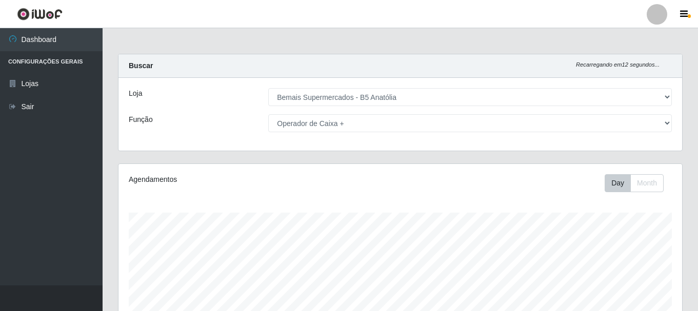
select select "405"
select select "72"
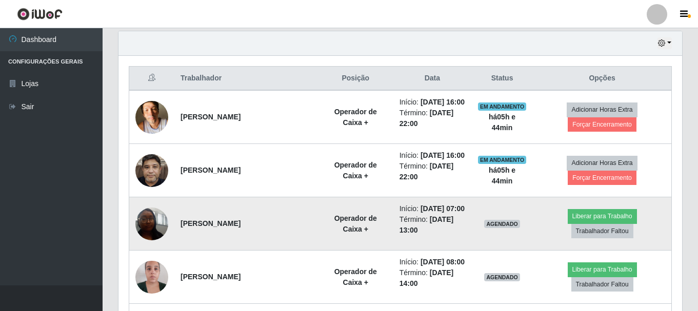
scroll to position [213, 564]
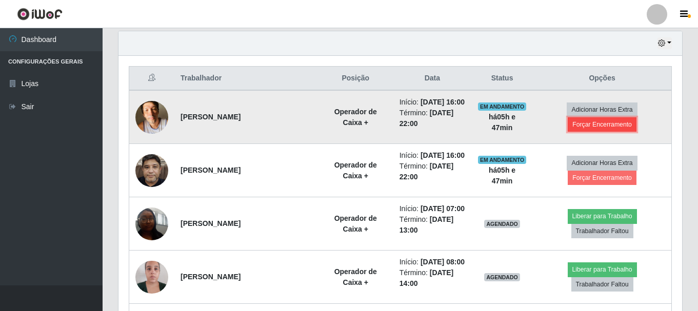
click at [598, 128] on button "Forçar Encerramento" at bounding box center [602, 124] width 69 height 14
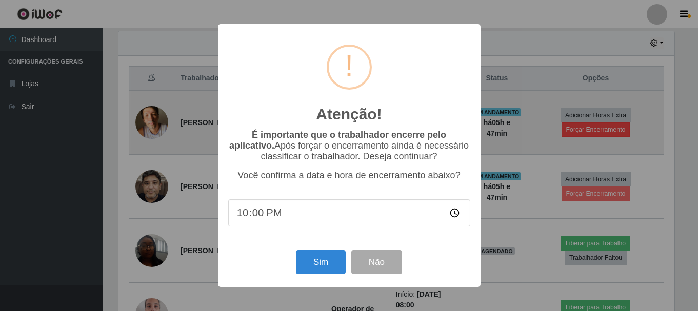
scroll to position [213, 558]
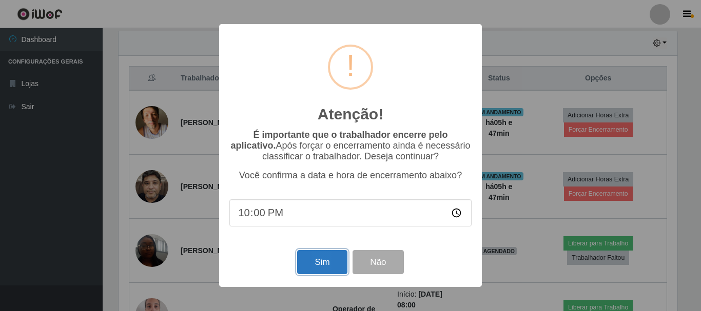
click at [316, 273] on button "Sim" at bounding box center [322, 262] width 50 height 24
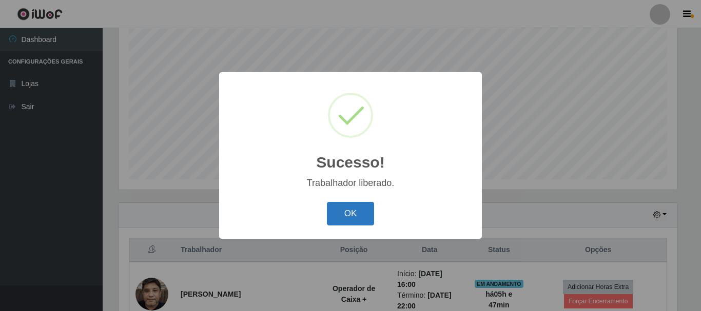
click at [357, 203] on div "OK Cancel" at bounding box center [350, 213] width 242 height 29
drag, startPoint x: 359, startPoint y: 210, endPoint x: 388, endPoint y: 210, distance: 28.7
click at [360, 210] on button "OK" at bounding box center [351, 214] width 48 height 24
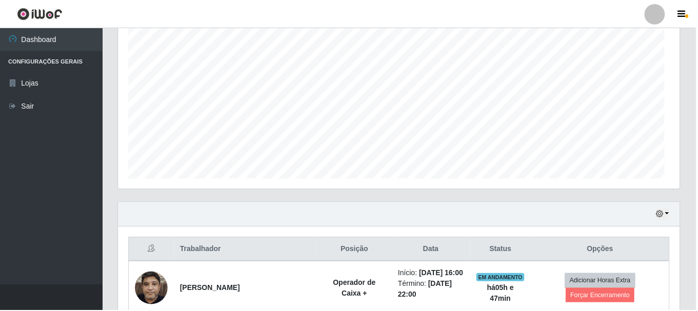
scroll to position [213, 564]
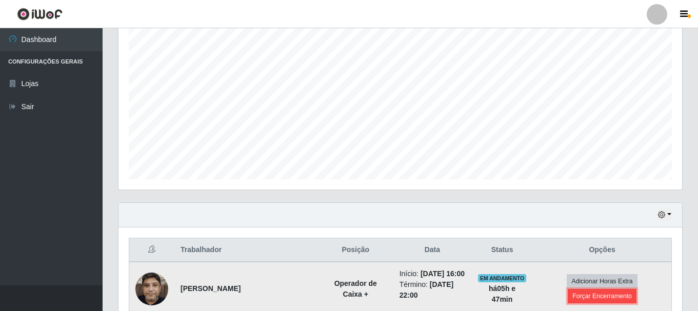
click at [583, 298] on button "Forçar Encerramento" at bounding box center [602, 296] width 69 height 14
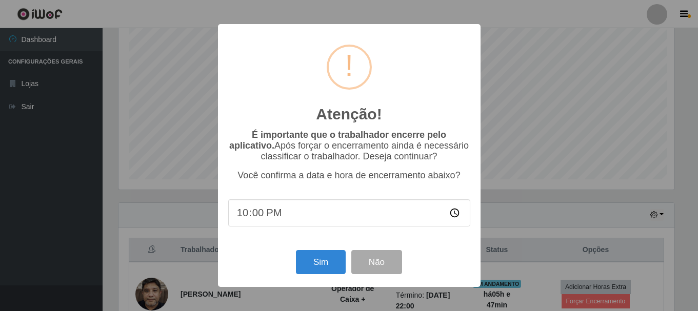
scroll to position [213, 558]
click at [328, 269] on button "Sim" at bounding box center [322, 262] width 50 height 24
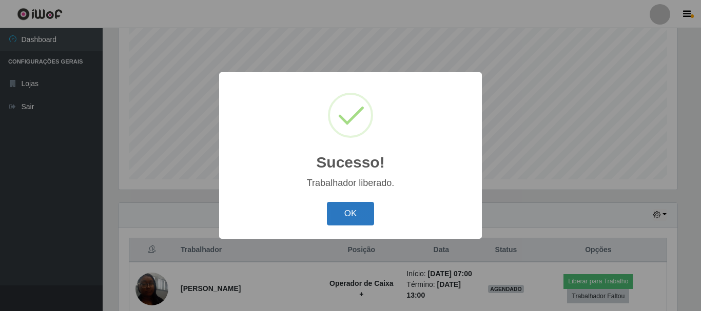
click at [373, 210] on button "OK" at bounding box center [351, 214] width 48 height 24
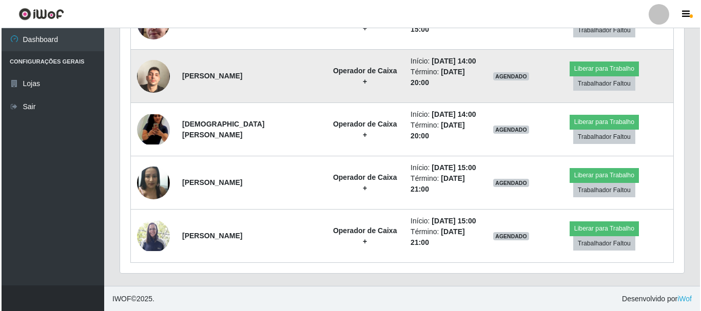
scroll to position [614, 0]
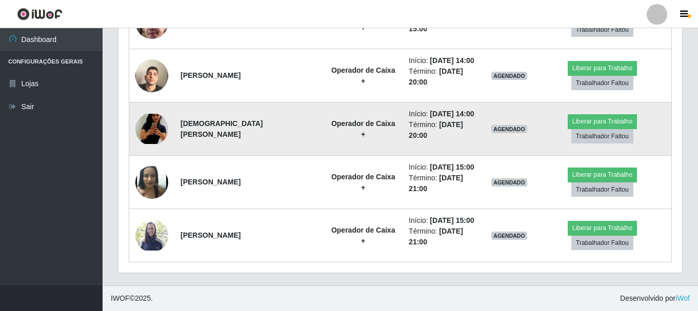
click at [159, 128] on img at bounding box center [151, 129] width 33 height 30
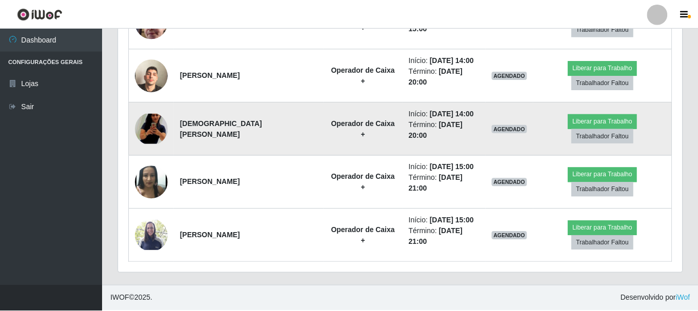
scroll to position [213, 558]
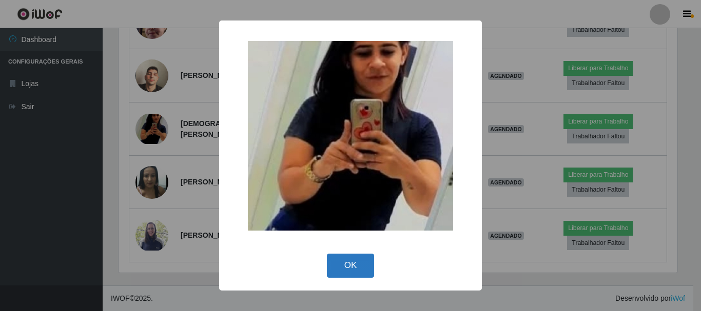
click at [365, 262] on button "OK" at bounding box center [351, 266] width 48 height 24
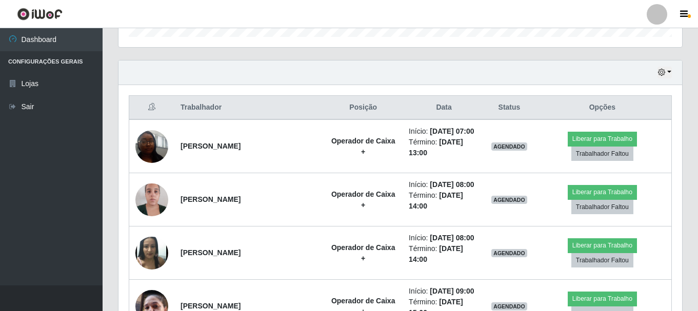
scroll to position [306, 0]
